Goal: Find specific page/section: Find specific page/section

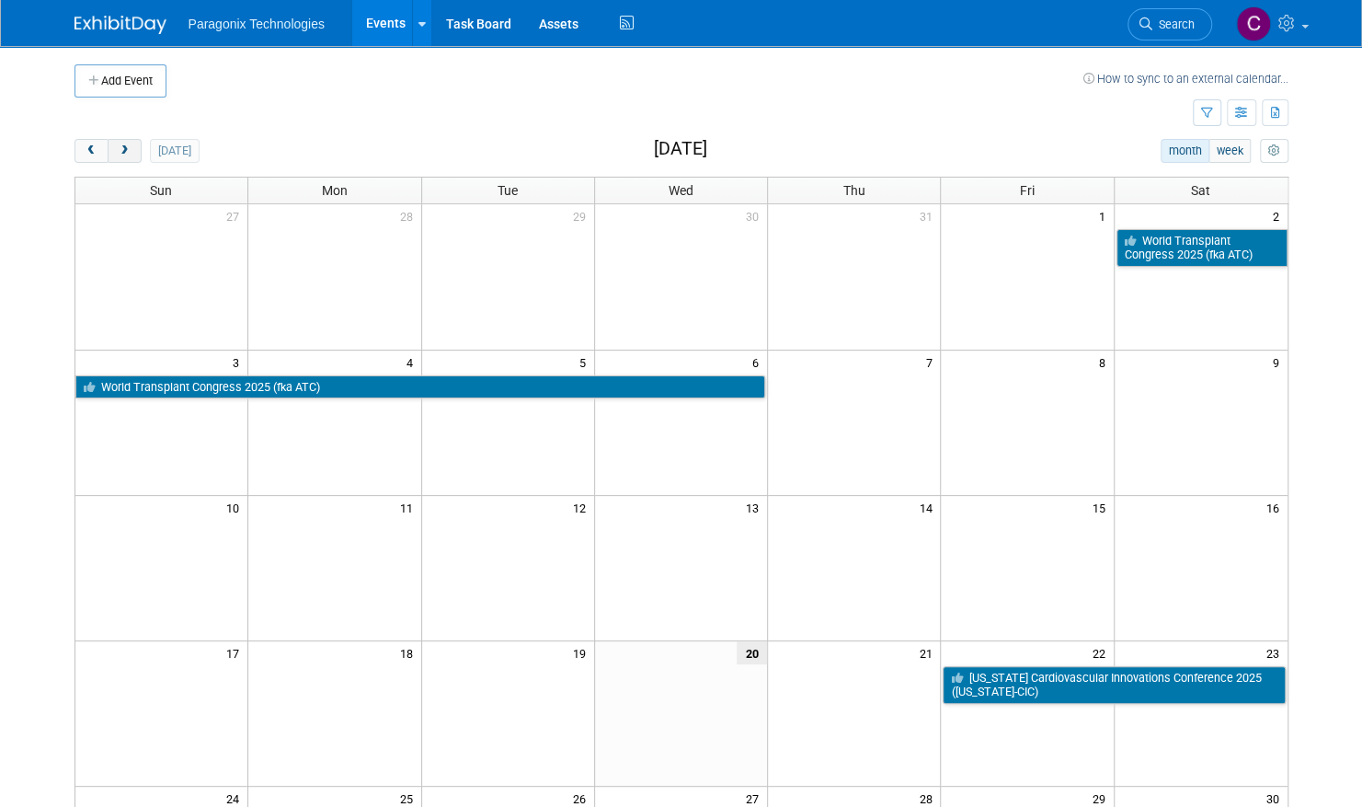
click at [125, 146] on span "next" at bounding box center [125, 151] width 14 height 12
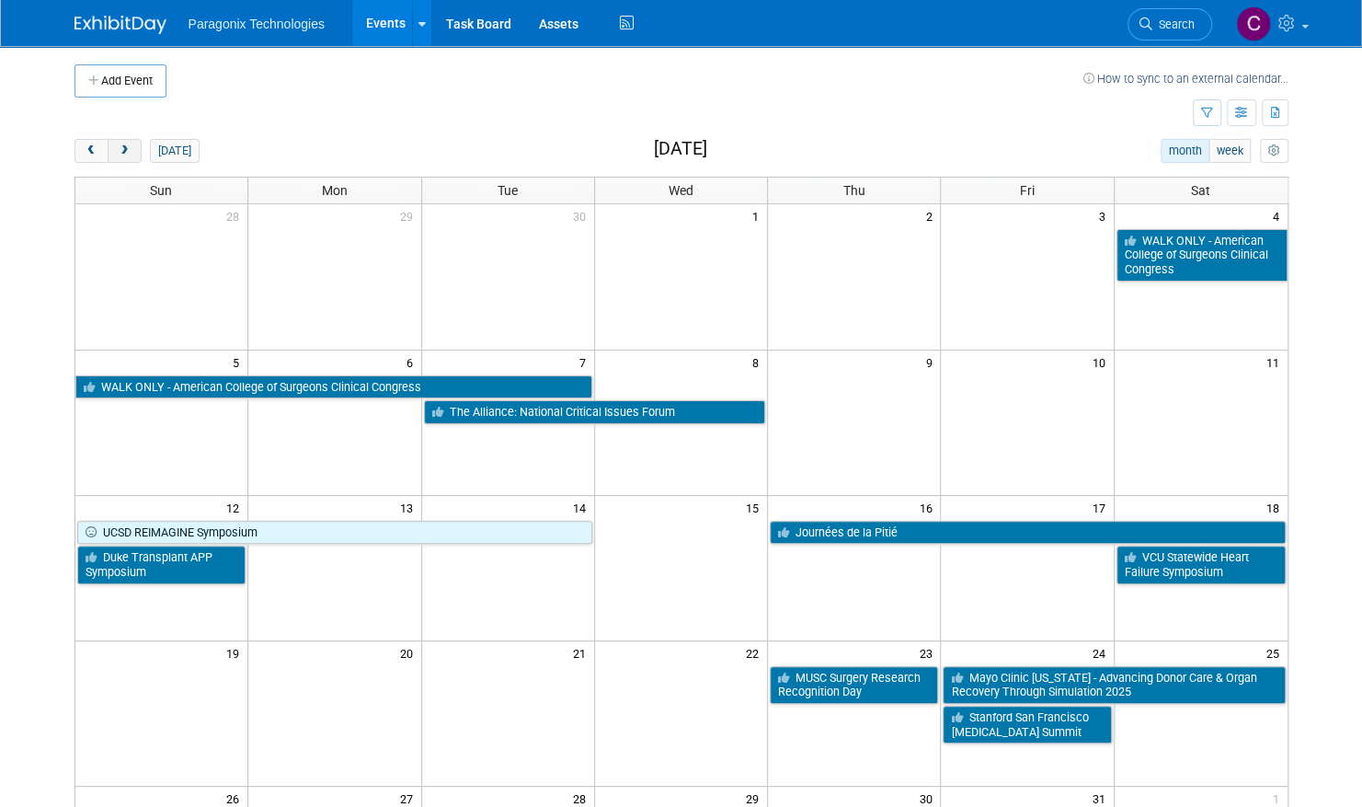
click at [125, 146] on span "next" at bounding box center [125, 151] width 14 height 12
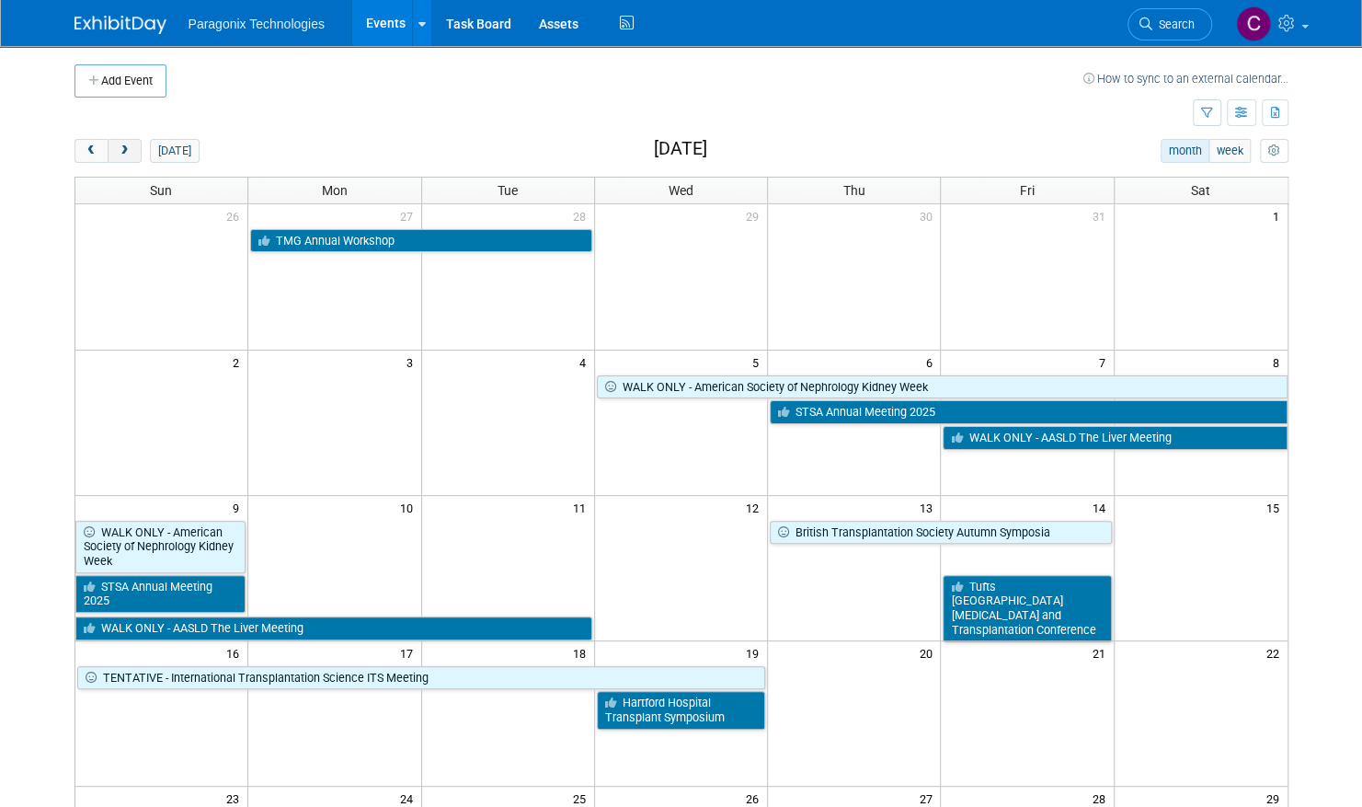
click at [125, 146] on span "next" at bounding box center [125, 151] width 14 height 12
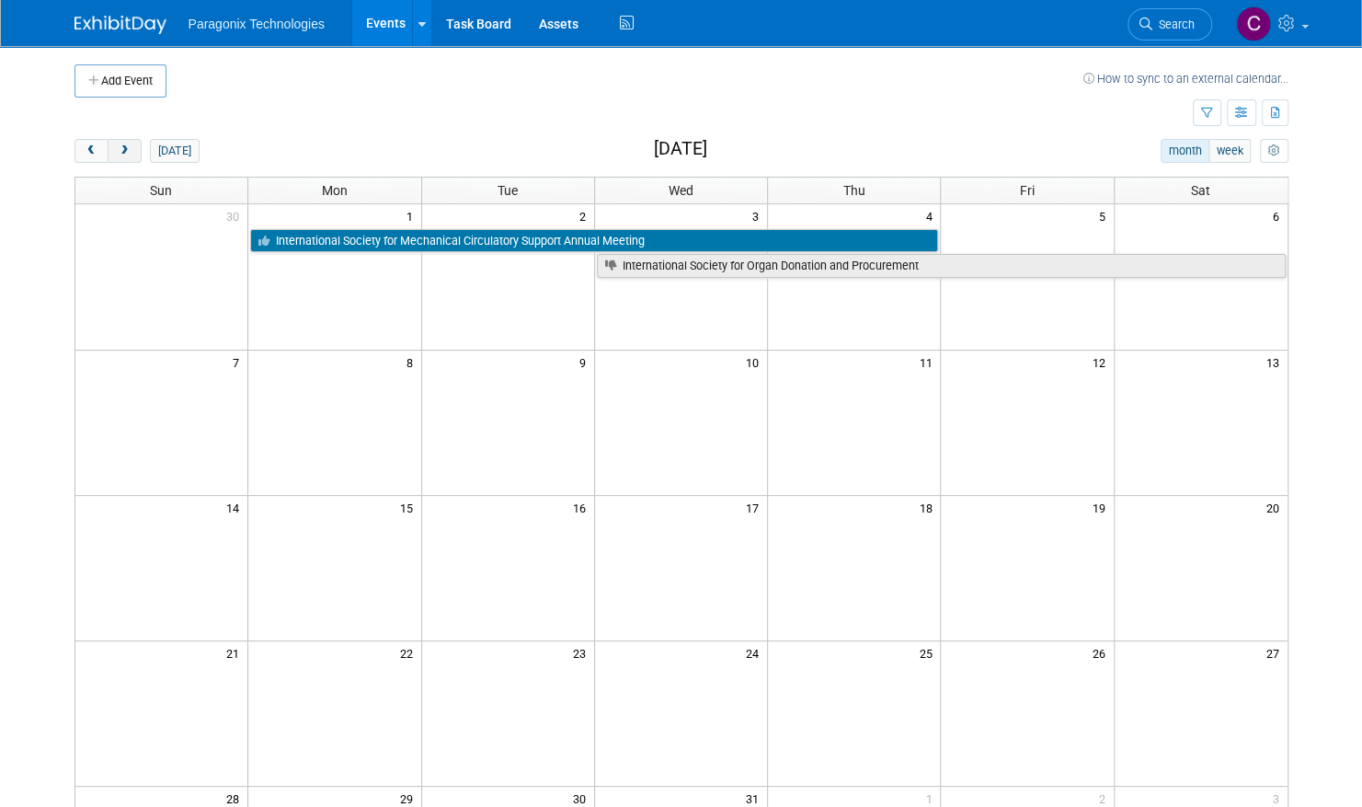
click at [125, 146] on span "next" at bounding box center [125, 151] width 14 height 12
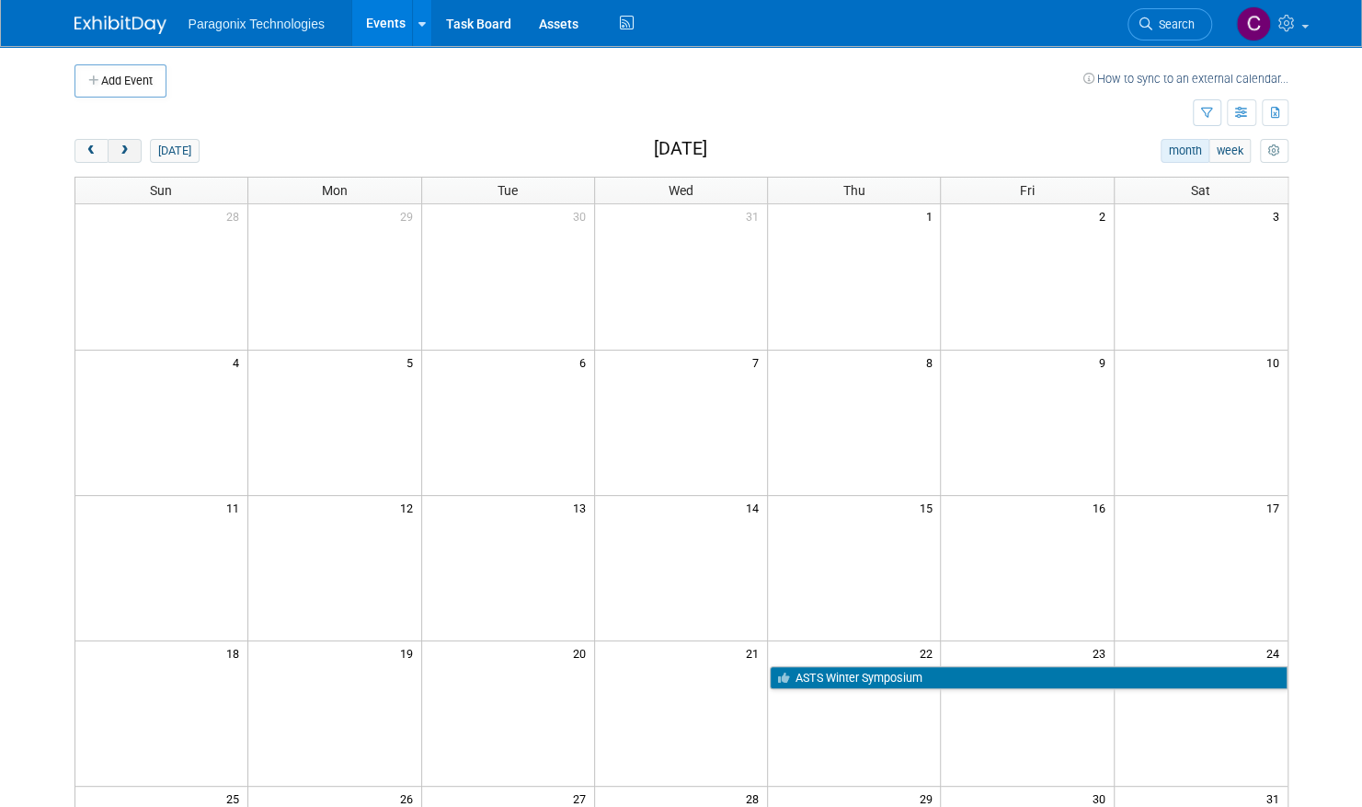
click at [125, 146] on span "next" at bounding box center [125, 151] width 14 height 12
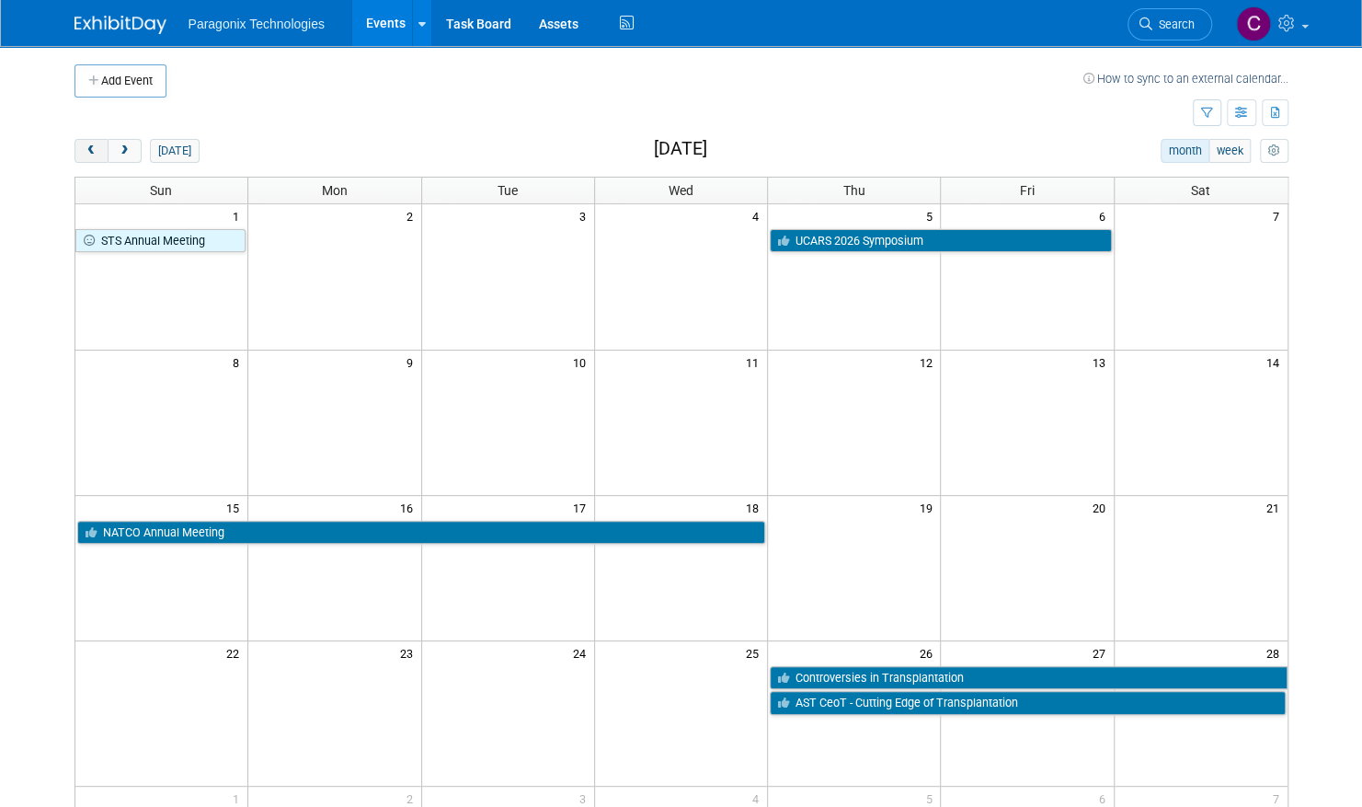
click at [90, 155] on span "prev" at bounding box center [92, 151] width 14 height 12
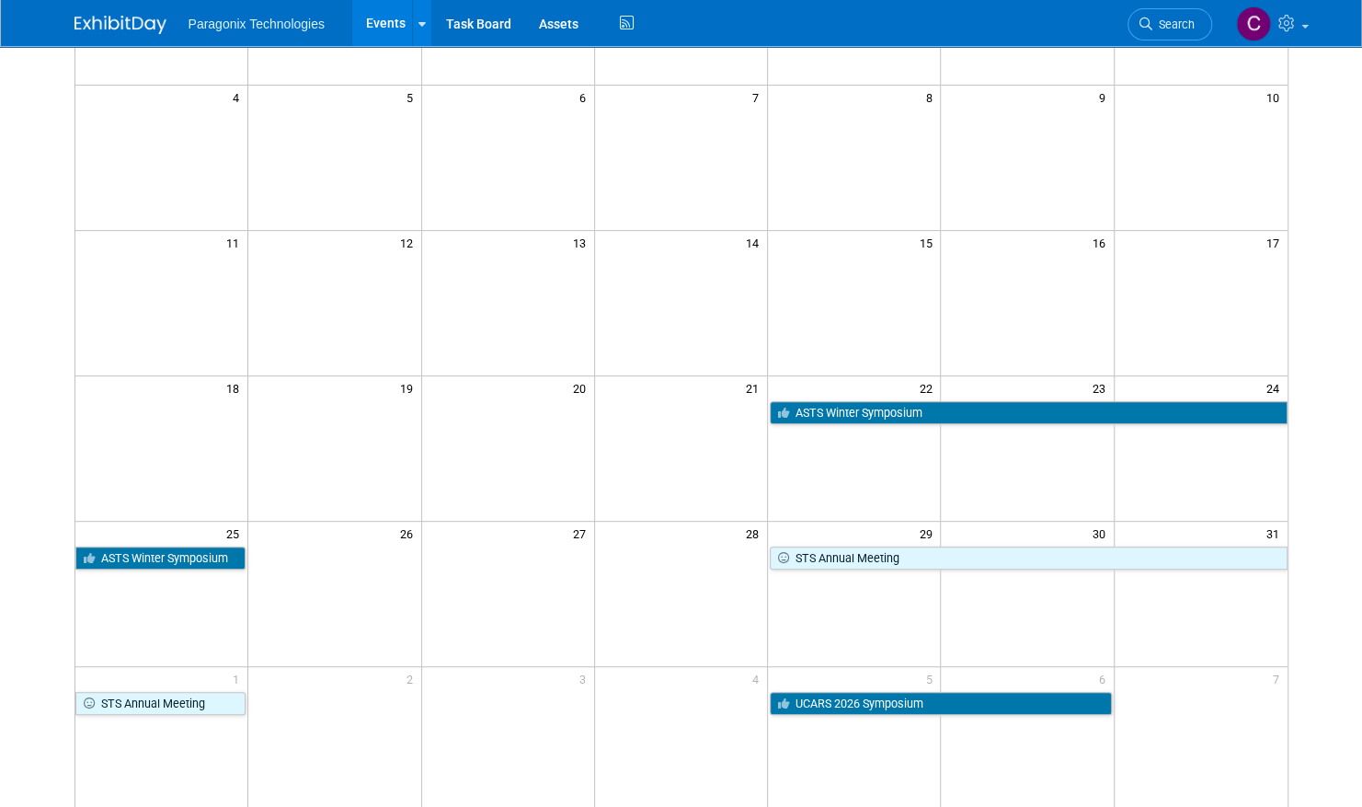
scroll to position [269, 0]
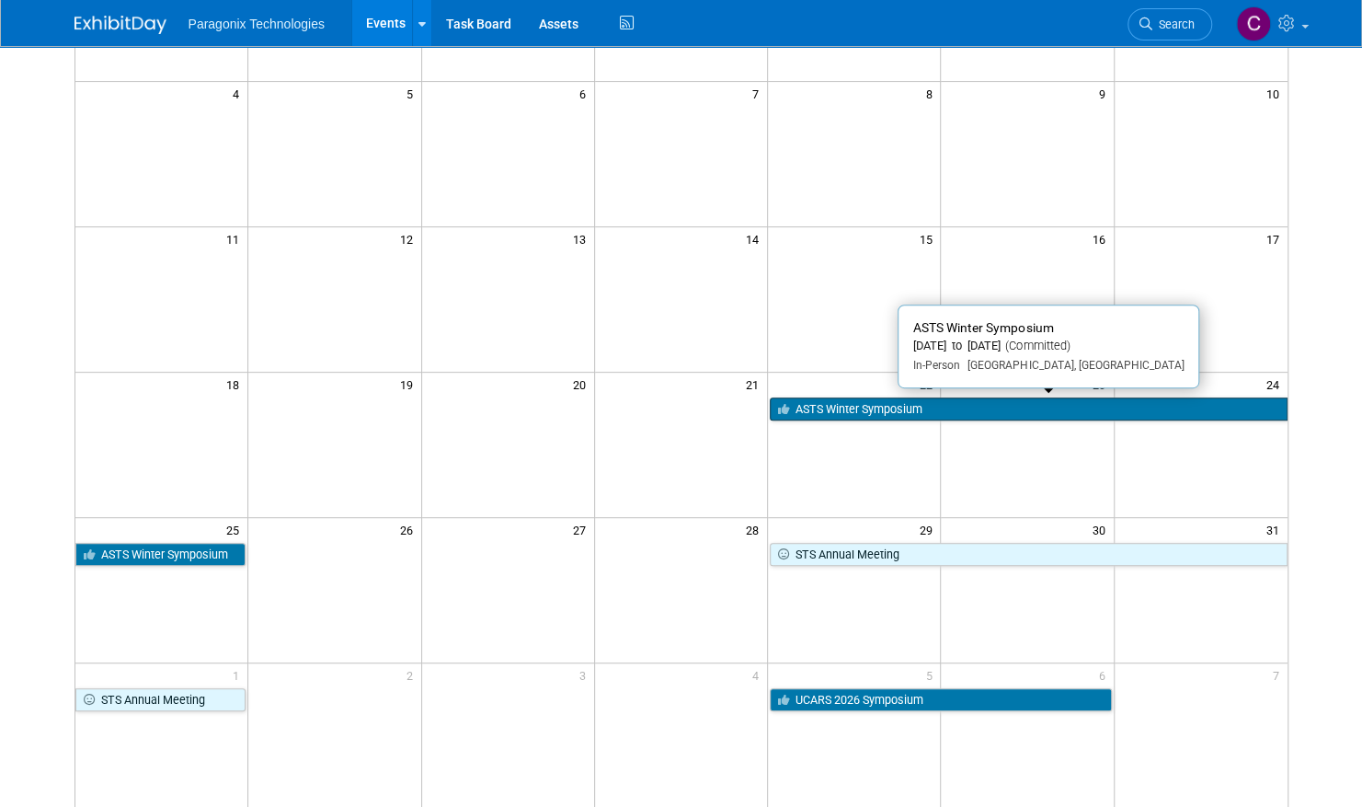
click at [832, 410] on link "ASTS Winter Symposium" at bounding box center [1028, 409] width 517 height 24
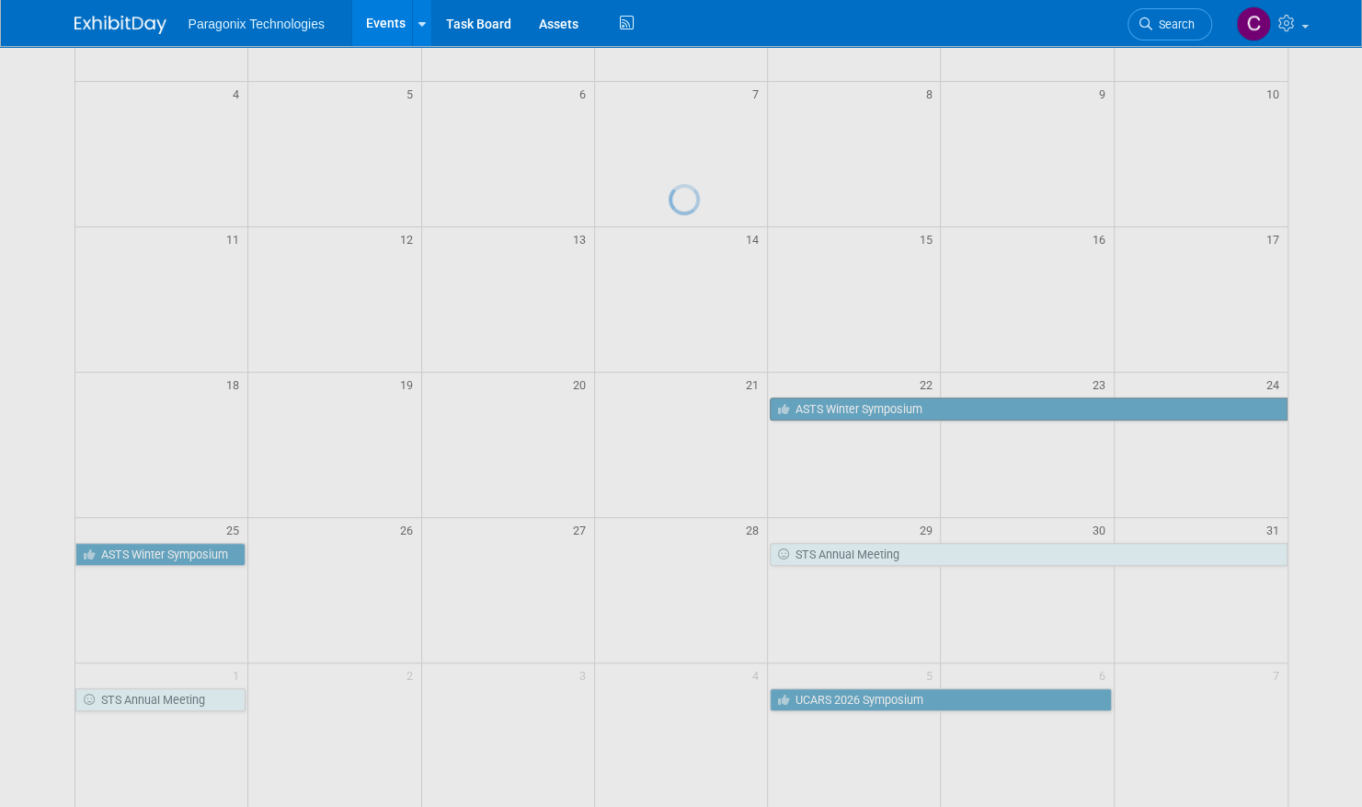
click at [694, 410] on div at bounding box center [682, 403] width 26 height 807
